Goal: Use online tool/utility: Use online tool/utility

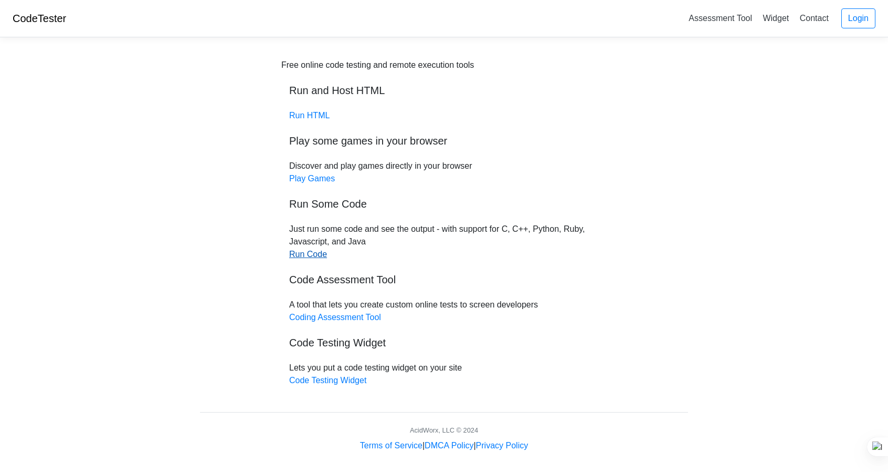
click at [295, 254] on link "Run Code" at bounding box center [308, 253] width 38 height 9
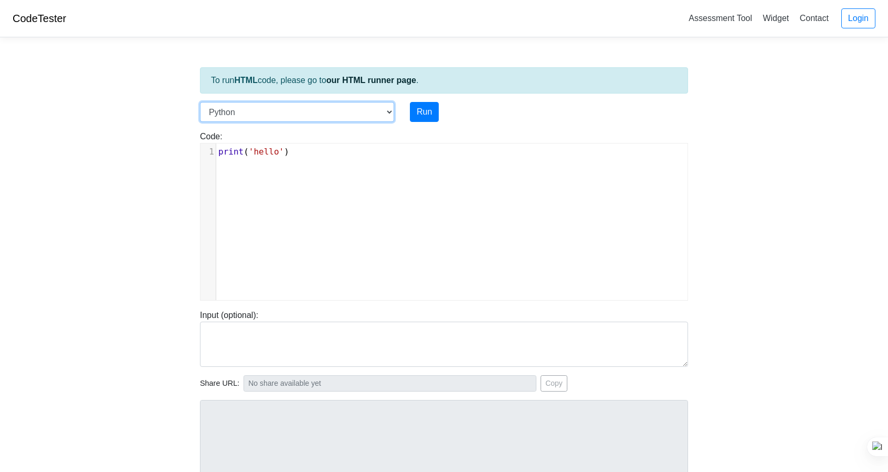
click at [344, 118] on select "C C++ Go Java Javascript Python Ruby" at bounding box center [297, 112] width 194 height 20
select select "javascript"
click at [200, 102] on select "C C++ Go Java Javascript Python Ruby" at bounding box center [297, 112] width 194 height 20
drag, startPoint x: 370, startPoint y: 142, endPoint x: 294, endPoint y: 153, distance: 76.4
click at [294, 153] on div "xxxxxxxxxx 1 console . log ( "hello" )" at bounding box center [444, 222] width 488 height 158
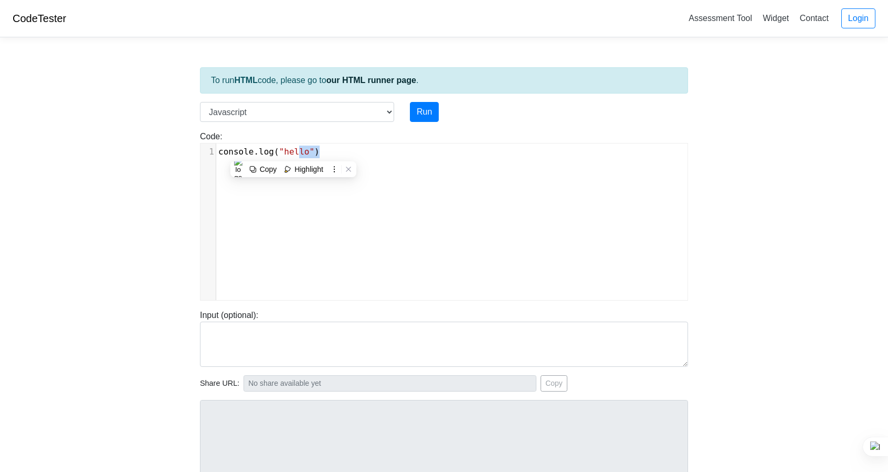
drag, startPoint x: 394, startPoint y: 141, endPoint x: 344, endPoint y: 146, distance: 50.2
click at [344, 146] on div "Code: console.log("hello") xxxxxxxxxx 1 console . log ( "hello" )" at bounding box center [444, 215] width 504 height 170
click at [344, 146] on pre "console . log ( "hello" )" at bounding box center [456, 151] width 480 height 13
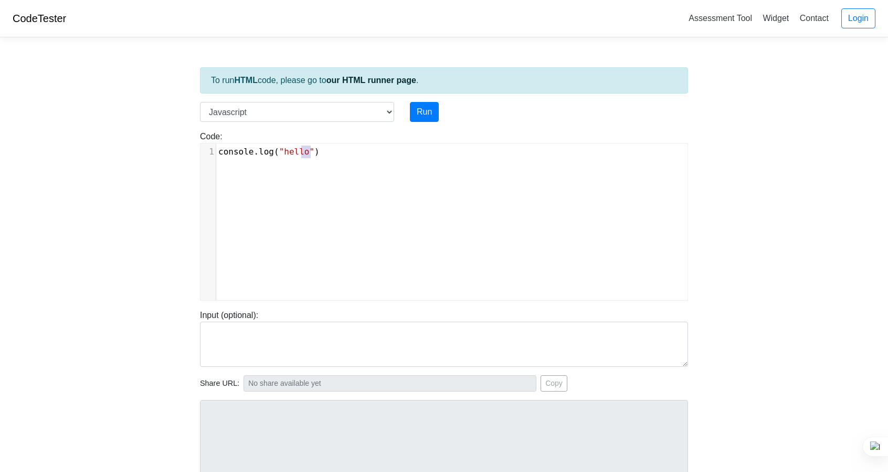
type textarea "console.log("hello")"
click at [344, 146] on pre "console . log ( "hello" )" at bounding box center [456, 151] width 480 height 13
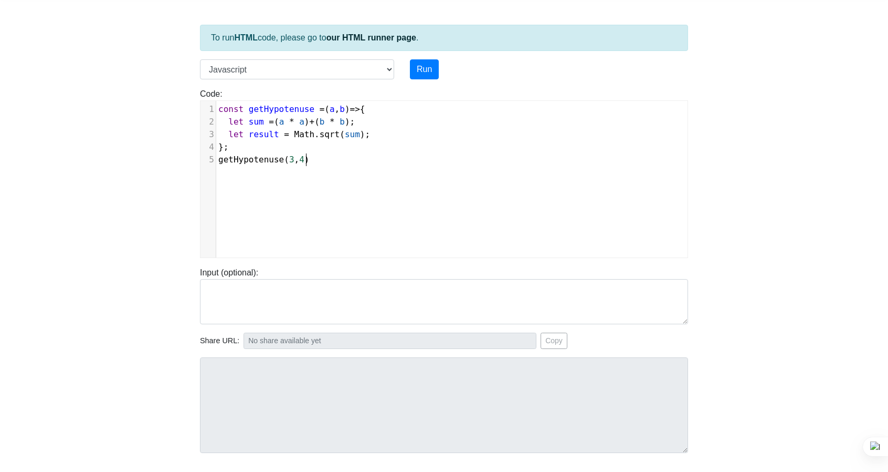
scroll to position [44, 0]
click at [423, 58] on button "Run" at bounding box center [424, 68] width 29 height 20
type input "https://codetester.io/runner?s=ZeX323A6lv"
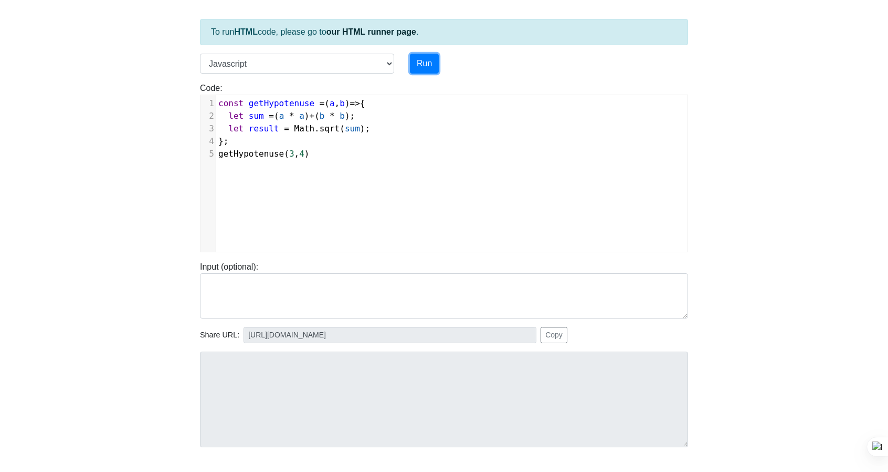
scroll to position [46, 0]
type textarea "getHypotenuse(3, 4)"
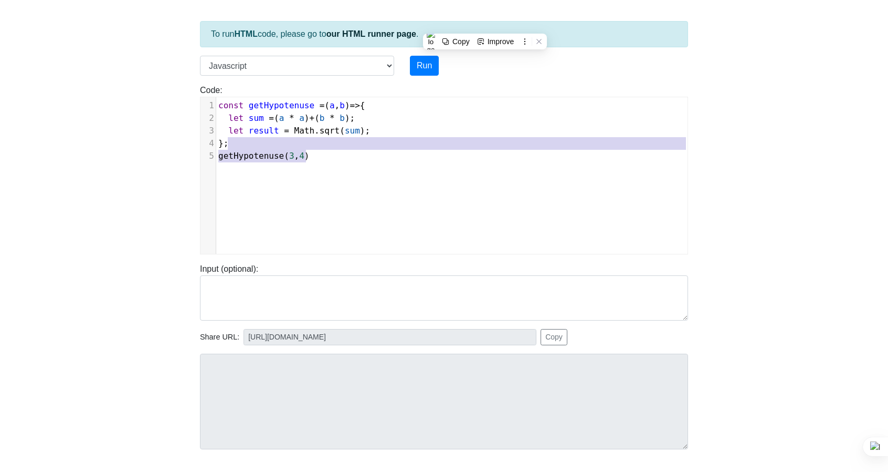
drag, startPoint x: 493, startPoint y: 142, endPoint x: 452, endPoint y: 207, distance: 77.6
click at [452, 207] on div "x 1 const getHypotenuse = ( a , b ) => { 2 let sum = ( a * a ) + ( b * b ); 3 l…" at bounding box center [452, 183] width 503 height 172
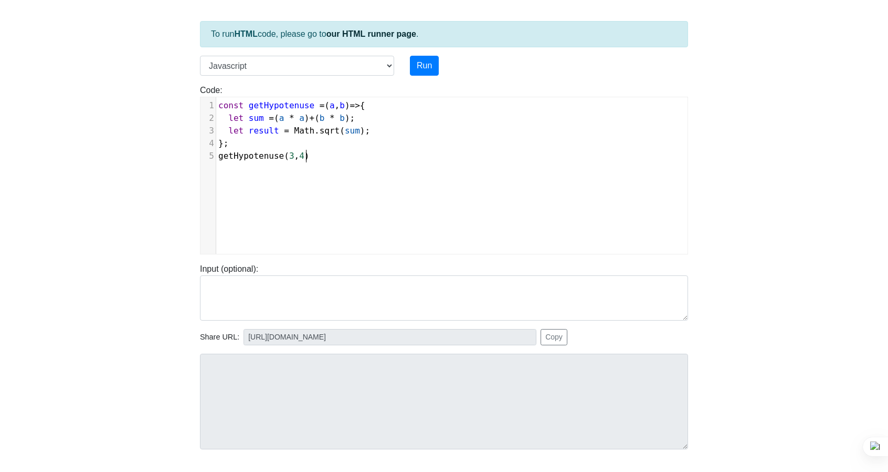
click at [452, 207] on div "x 1 const getHypotenuse = ( a , b ) => { 2 let sum = ( a * a ) + ( b * b ); 3 l…" at bounding box center [452, 183] width 503 height 172
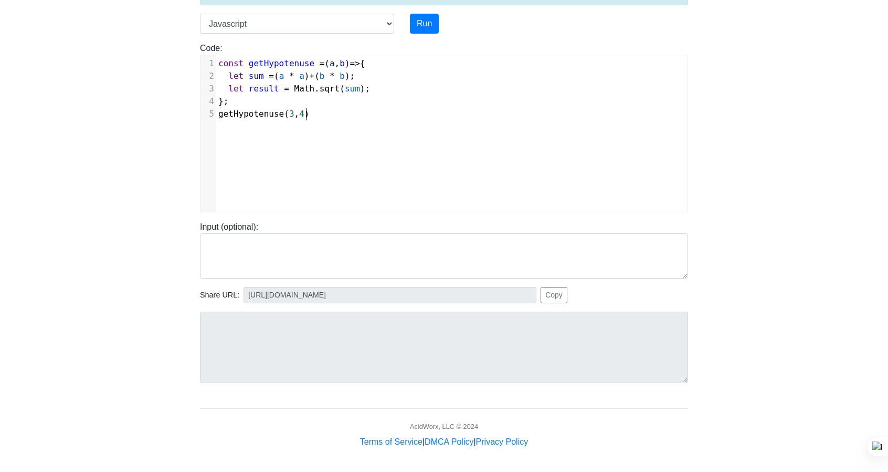
scroll to position [87, 0]
click at [418, 17] on button "Run" at bounding box center [424, 25] width 29 height 20
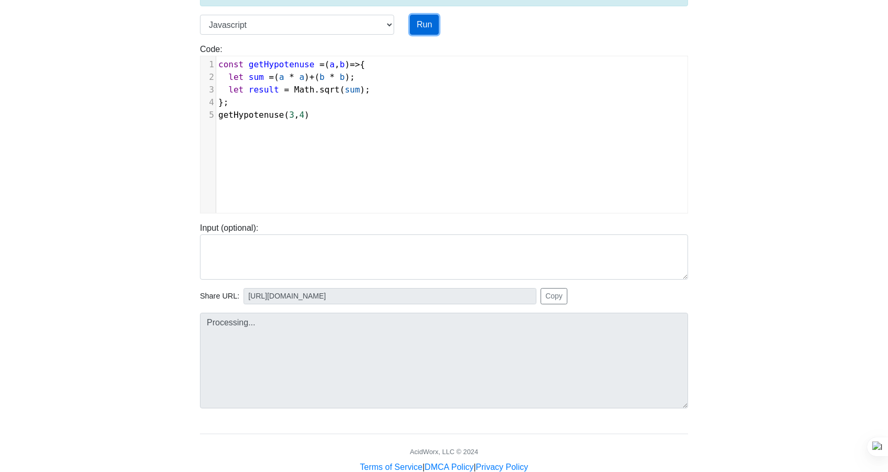
type input "https://codetester.io/runner?s=Axzb3ZwwWJ"
click at [382, 125] on div "x 1 const getHypotenuse = ( a , b ) => { 2 let sum = ( a * a ) + ( b * b ); 3 l…" at bounding box center [452, 142] width 503 height 172
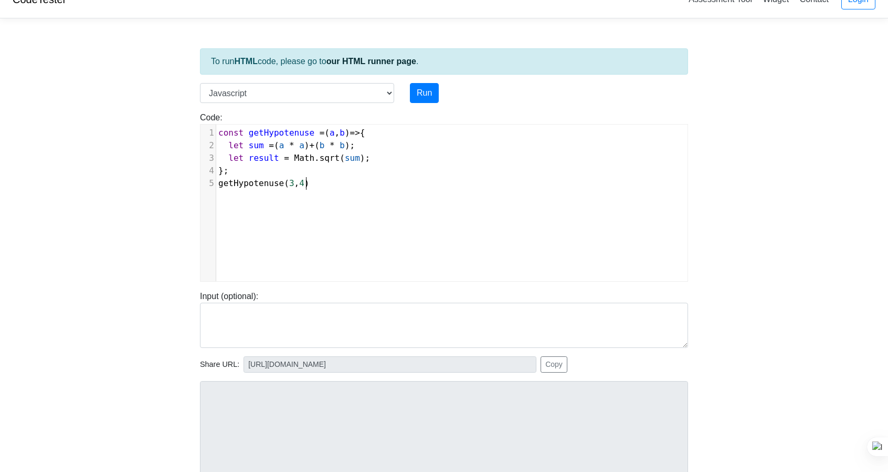
scroll to position [17, 0]
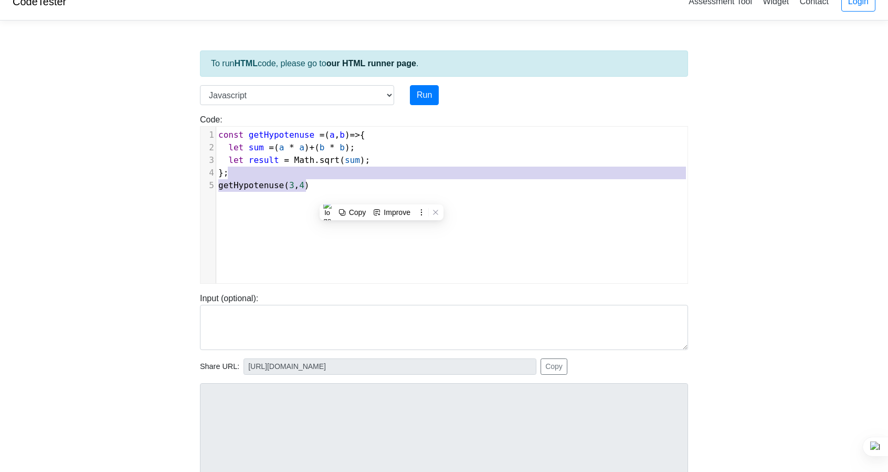
type textarea "const getHypotenuse = (a, b) => { let sum = (a * a) + (b * b); let result = Mat…"
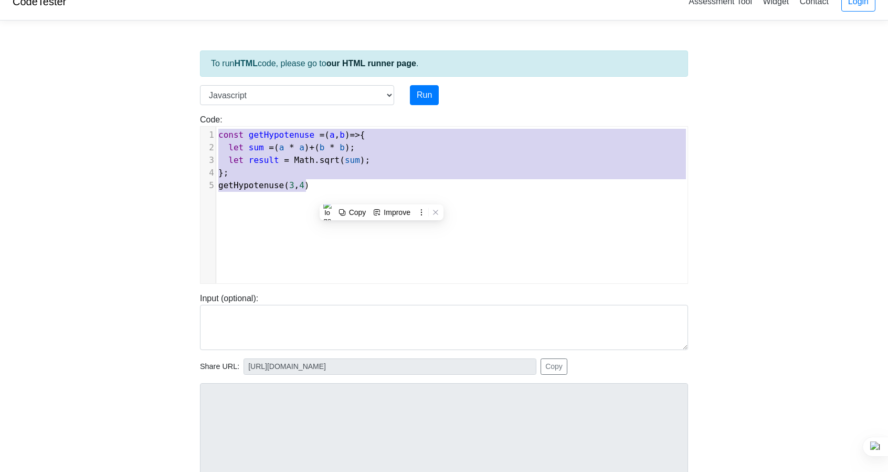
drag, startPoint x: 332, startPoint y: 195, endPoint x: 212, endPoint y: 132, distance: 136.2
click at [212, 132] on div "x 1 const getHypotenuse = ( a , b ) => { 2 let sum = ( a * a ) + ( b * b ); 3 l…" at bounding box center [452, 213] width 503 height 172
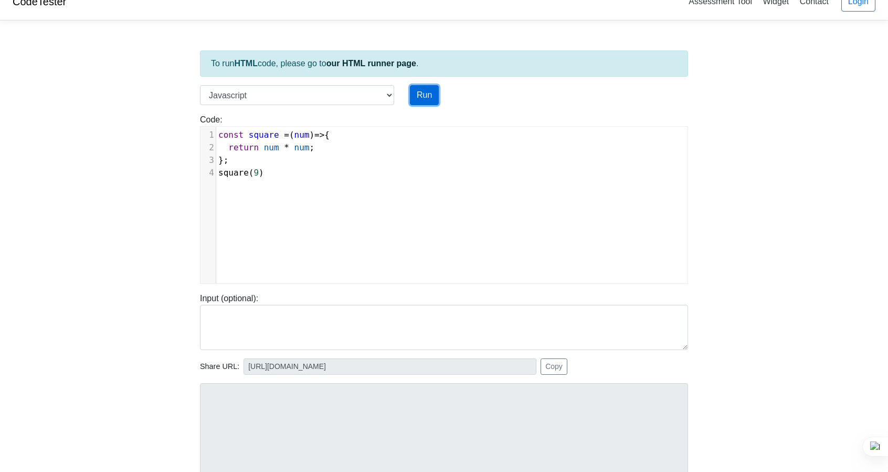
click at [426, 90] on button "Run" at bounding box center [424, 95] width 29 height 20
type input "https://codetester.io/runner?s=N8lGEV4Gz2"
click at [546, 367] on button "Copy" at bounding box center [554, 366] width 27 height 16
